Goal: Find specific fact: Find specific fact

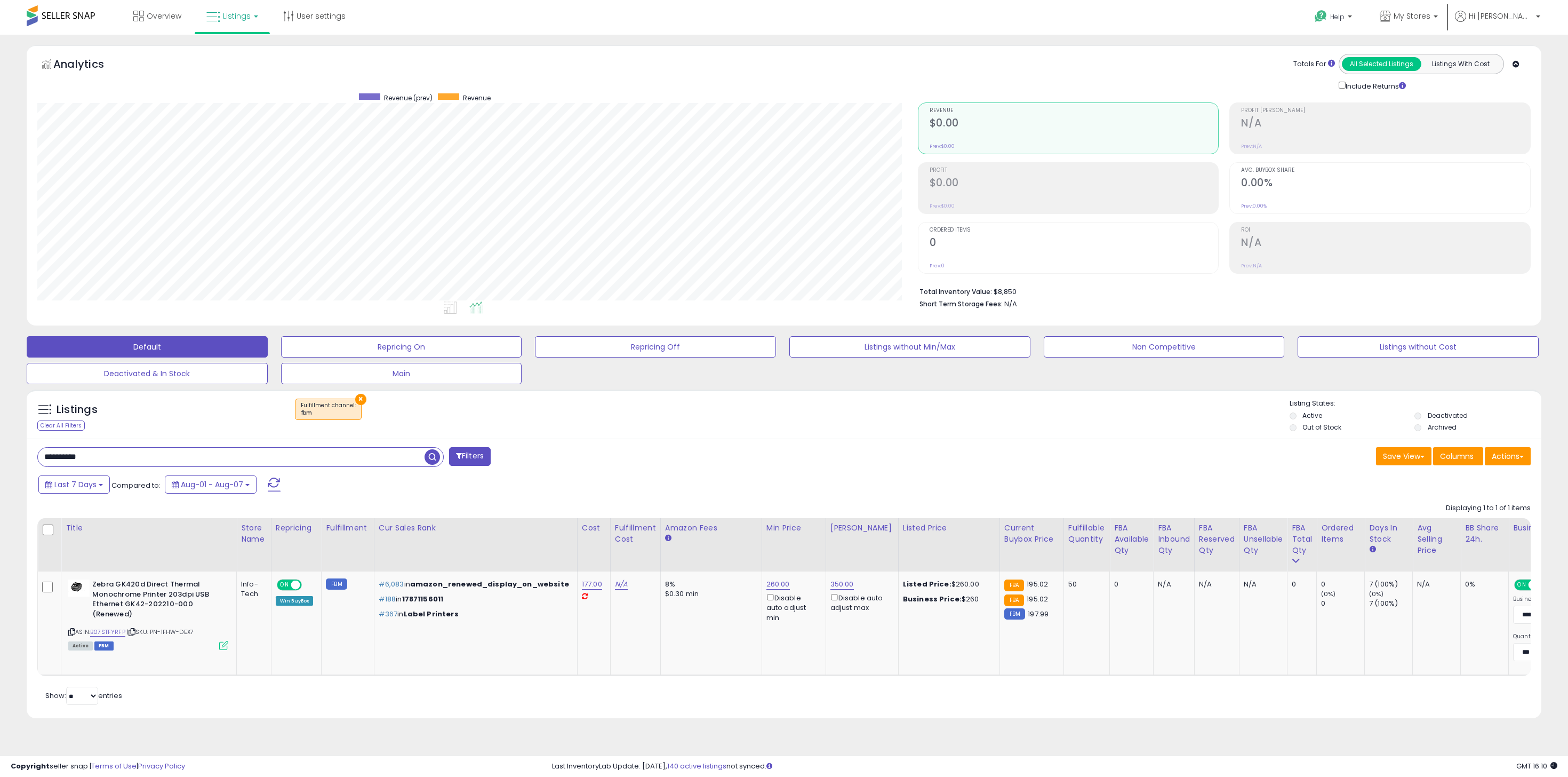
scroll to position [0, 5]
click at [173, 462] on input "**********" at bounding box center [231, 457] width 386 height 18
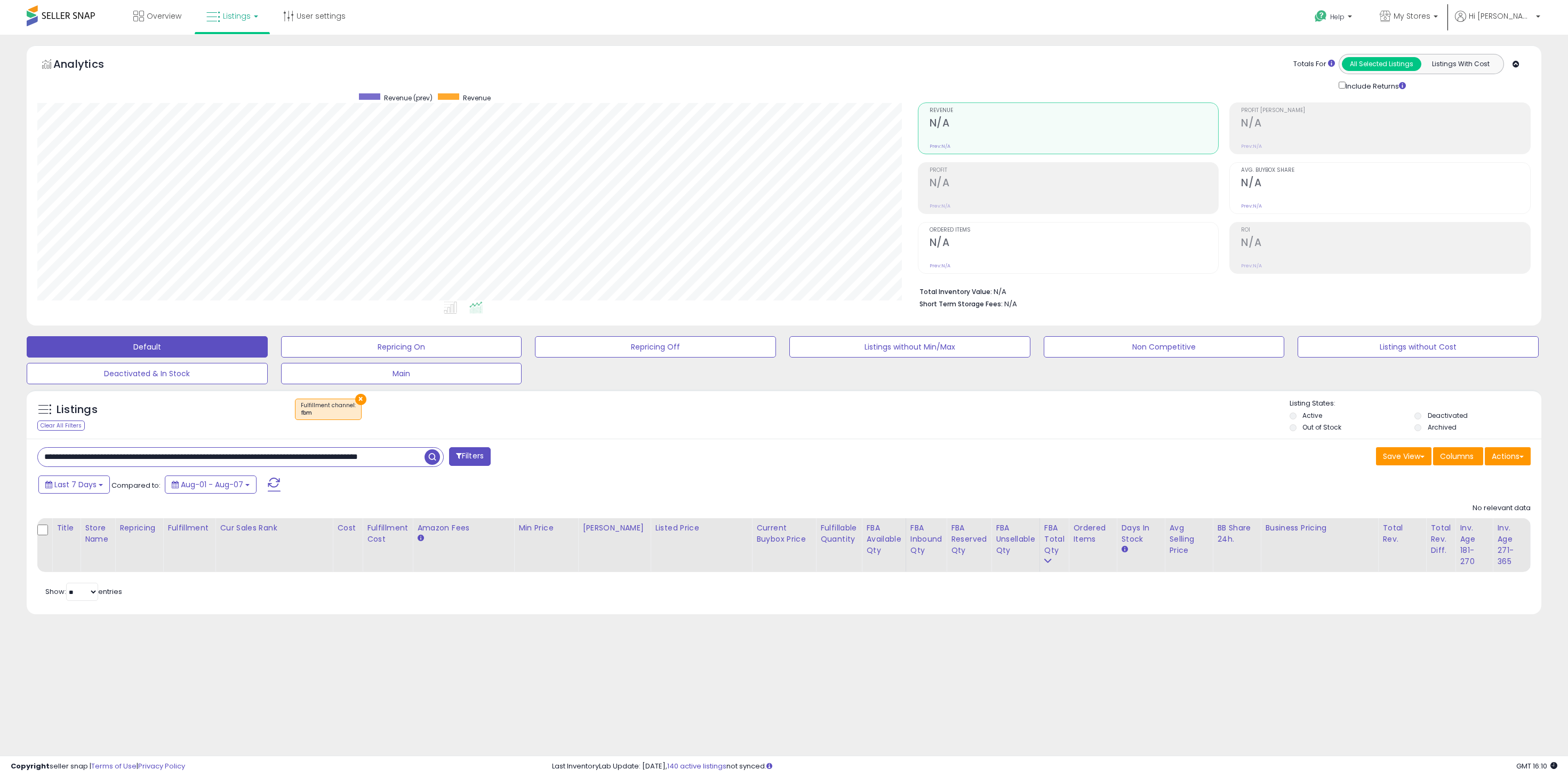
scroll to position [219, 881]
paste input "text"
type input "**********"
click at [1414, 415] on ul "Active Deactivated Out of Stock Archived" at bounding box center [1416, 422] width 252 height 24
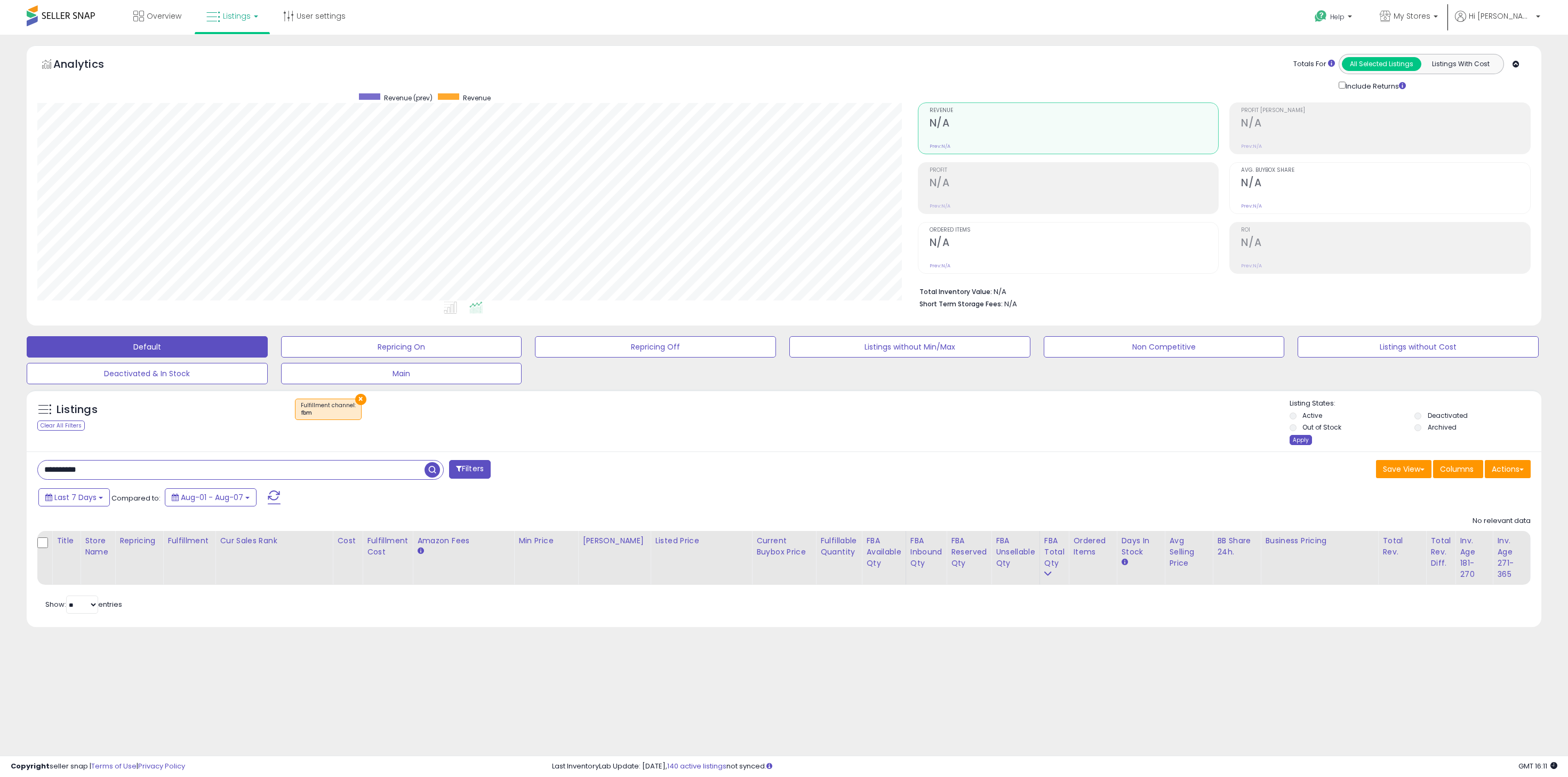
click at [1292, 441] on div "Apply" at bounding box center [1301, 439] width 22 height 10
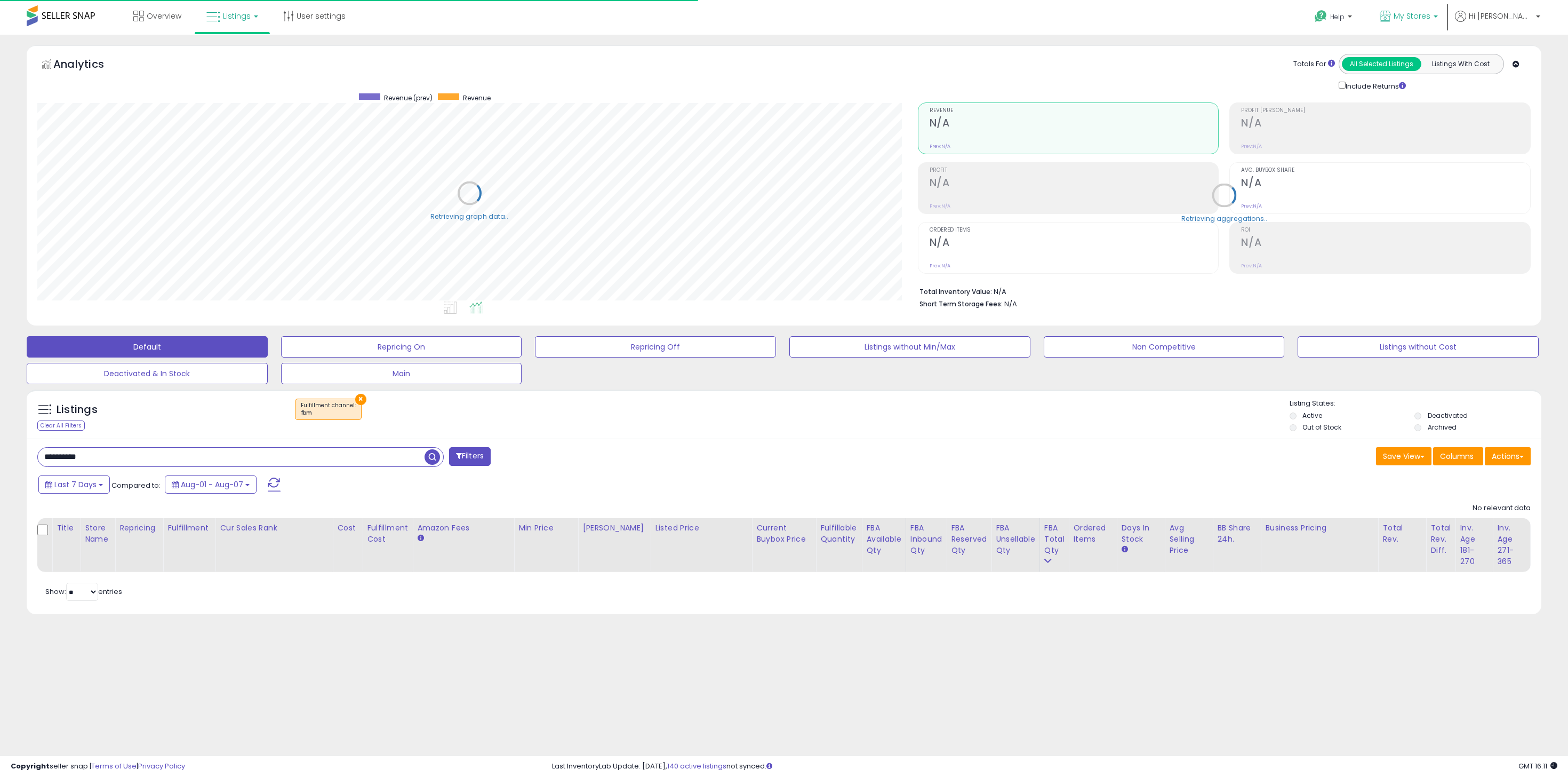
click at [1433, 23] on p "My Stores" at bounding box center [1409, 17] width 58 height 13
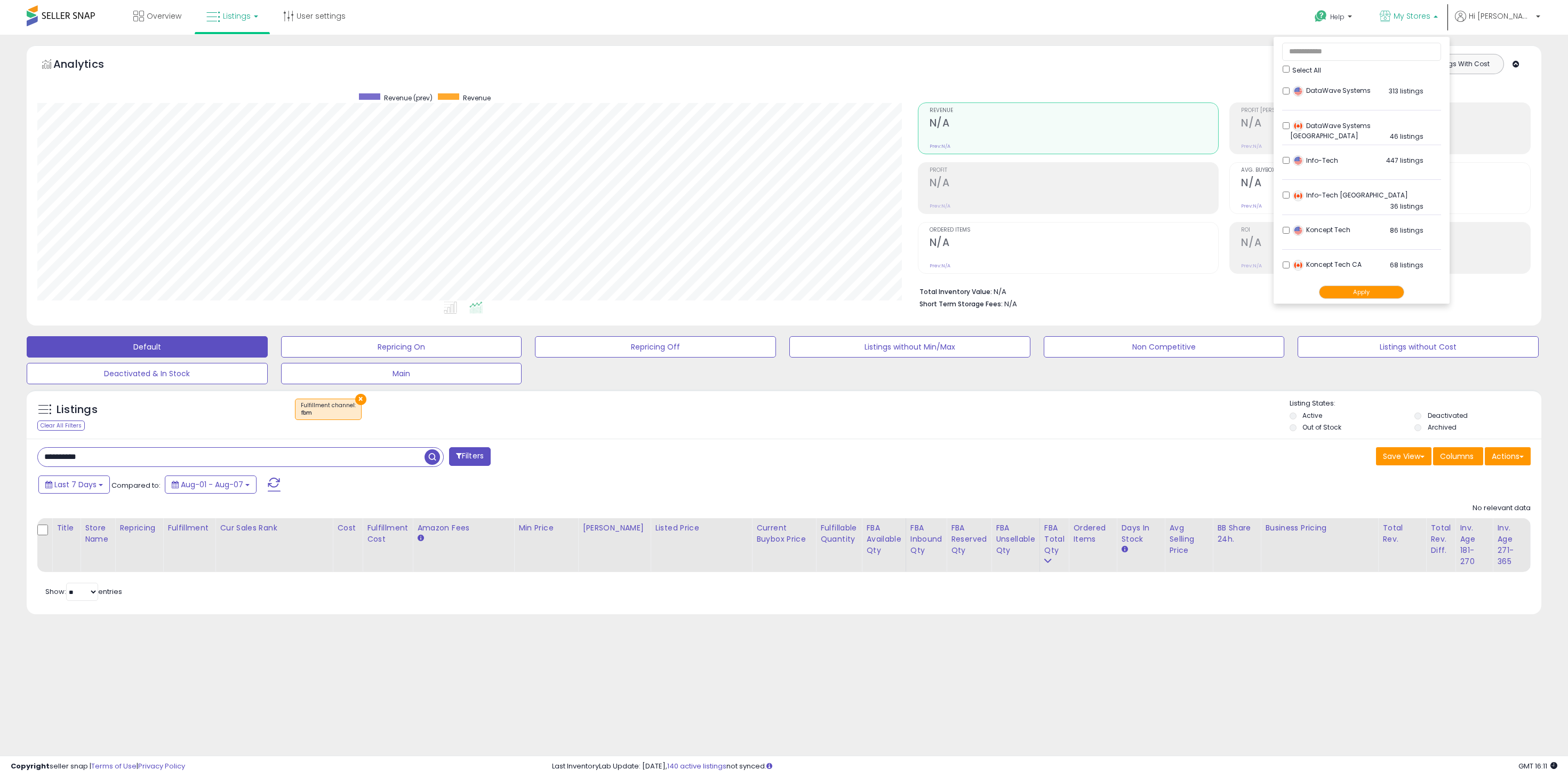
scroll to position [72, 0]
click at [358, 397] on button "×" at bounding box center [360, 399] width 11 height 11
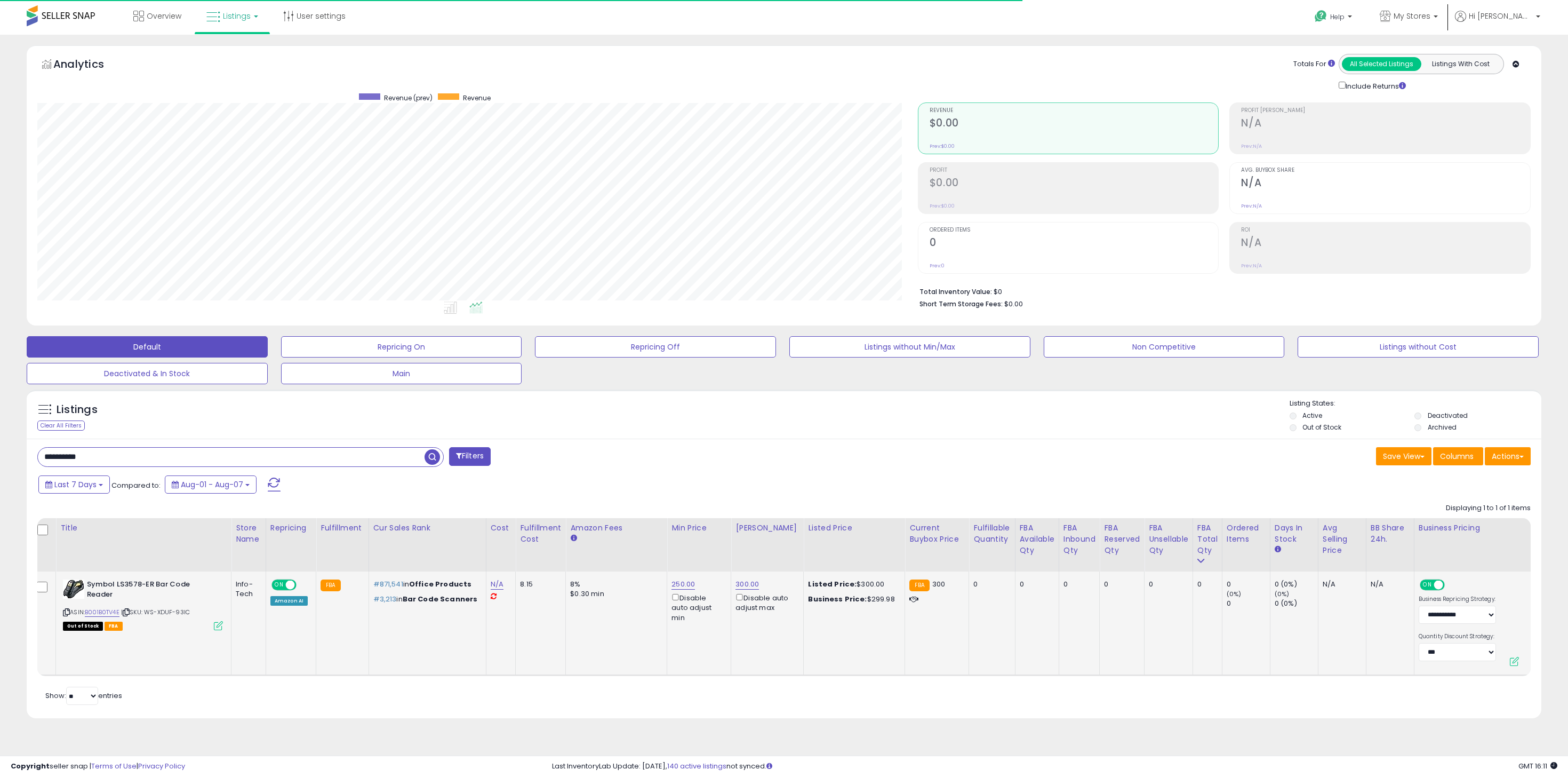
scroll to position [219, 881]
click at [120, 585] on b "Symbol LS3578-ER Bar Code Reader" at bounding box center [152, 590] width 130 height 22
copy b "LS3578"
click at [590, 306] on ul at bounding box center [451, 309] width 899 height 19
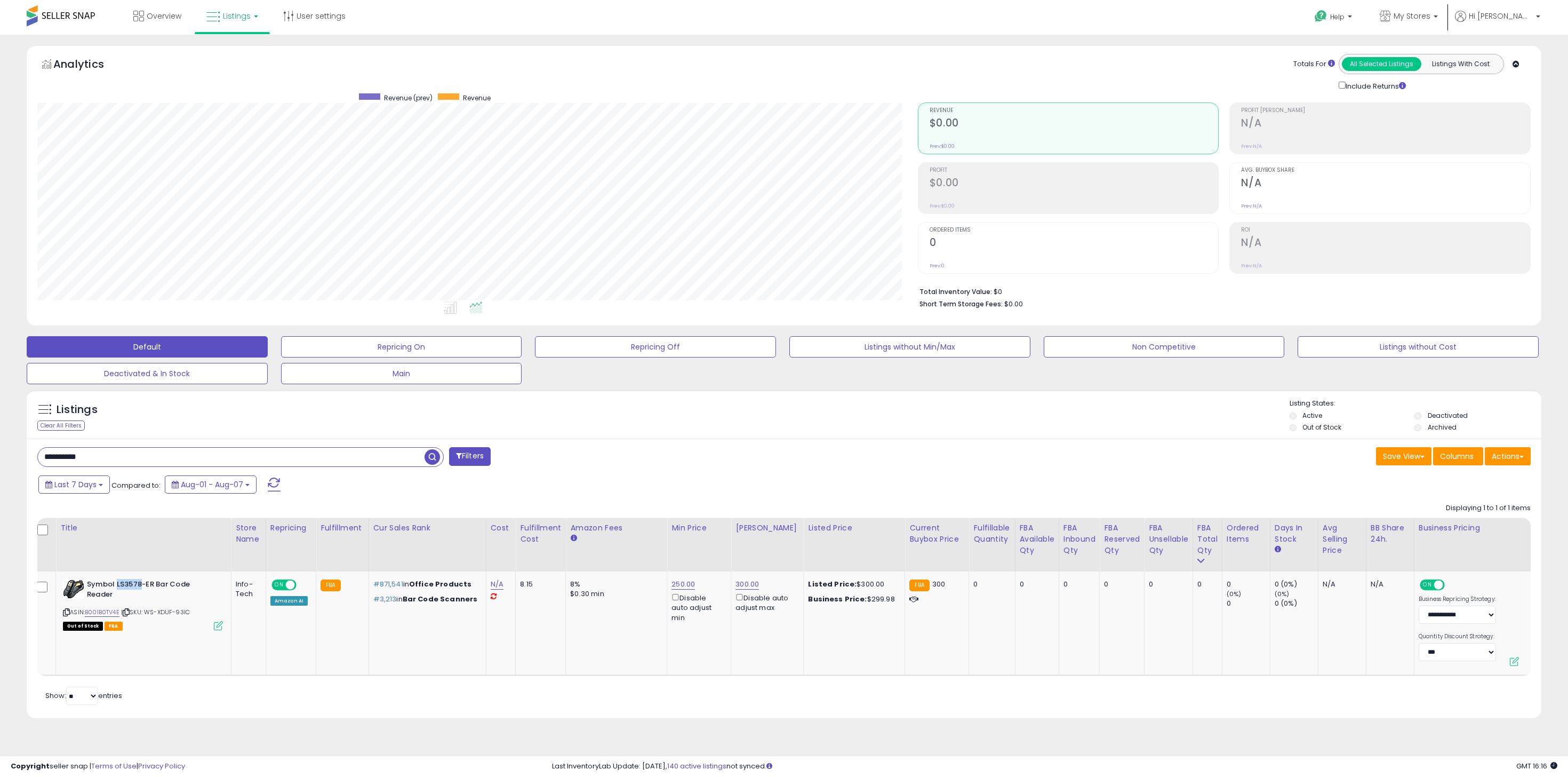
click at [590, 306] on ul at bounding box center [451, 309] width 899 height 19
click at [560, 300] on ul at bounding box center [451, 309] width 899 height 19
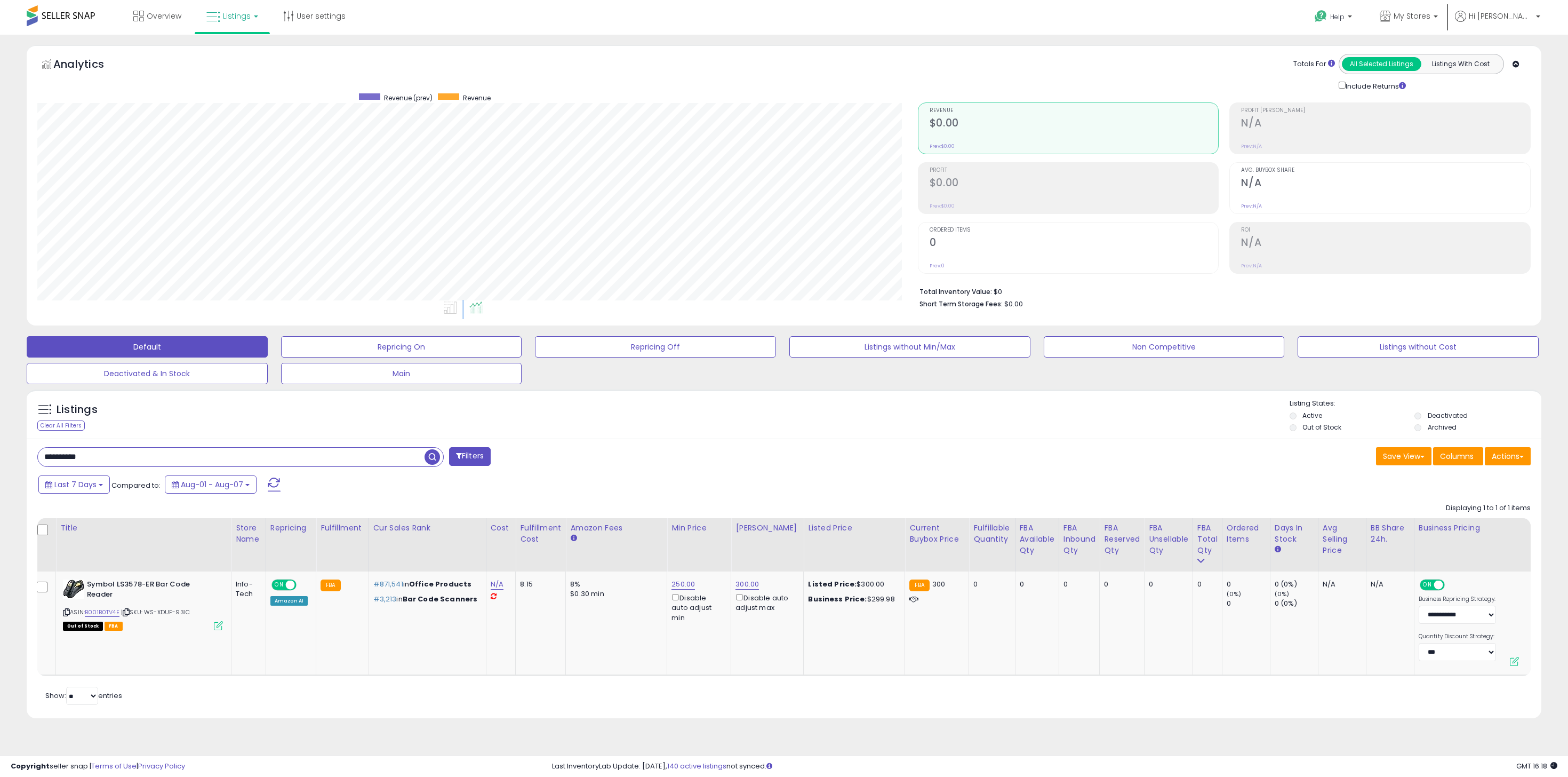
click at [560, 300] on ul at bounding box center [451, 309] width 899 height 19
